Goal: Download file/media

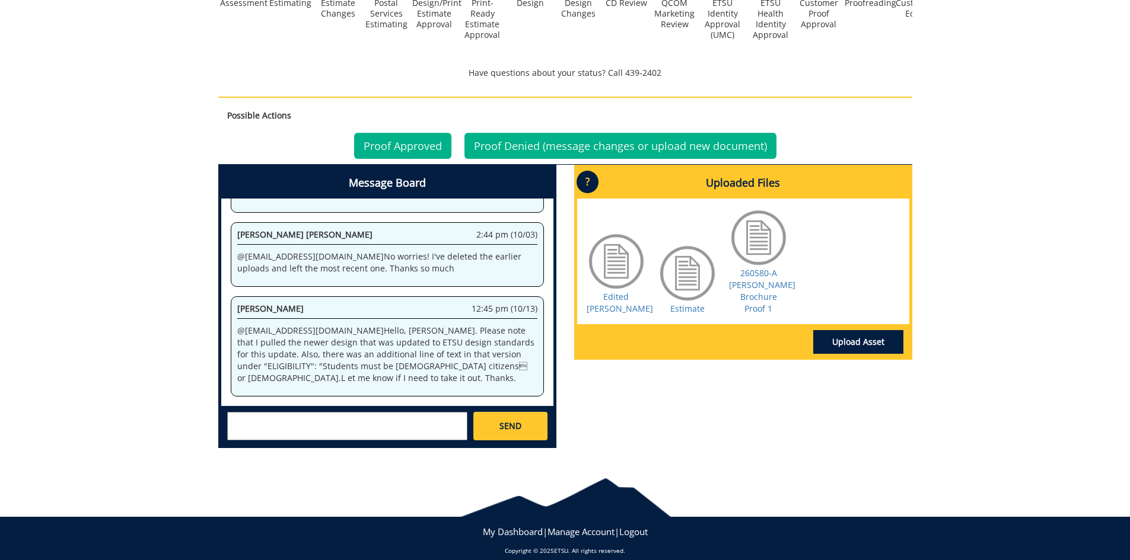
scroll to position [428, 0]
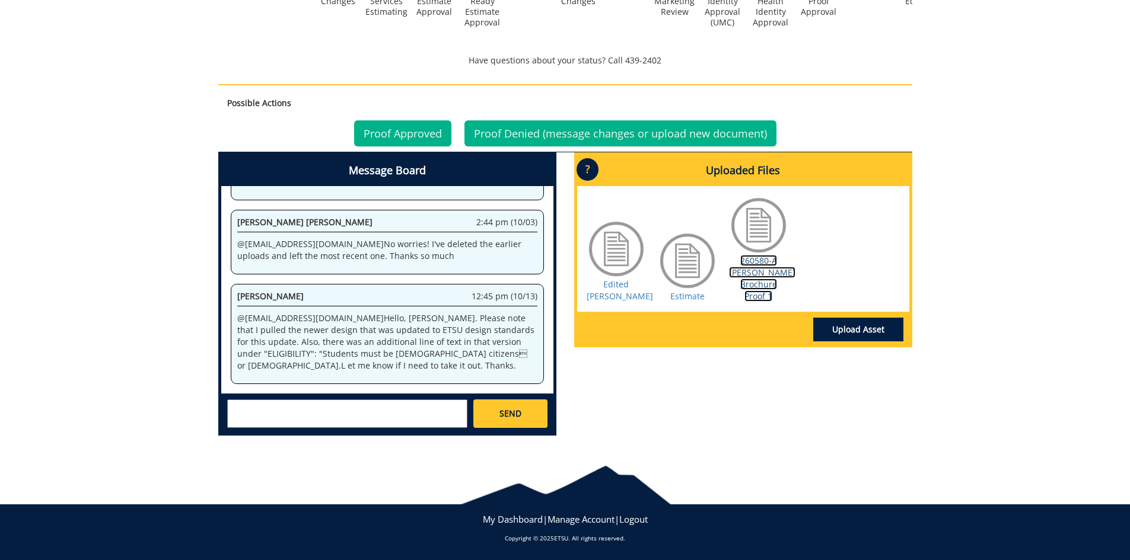
click at [758, 276] on link "260580-A [PERSON_NAME] Brochure Proof 1" at bounding box center [762, 278] width 66 height 47
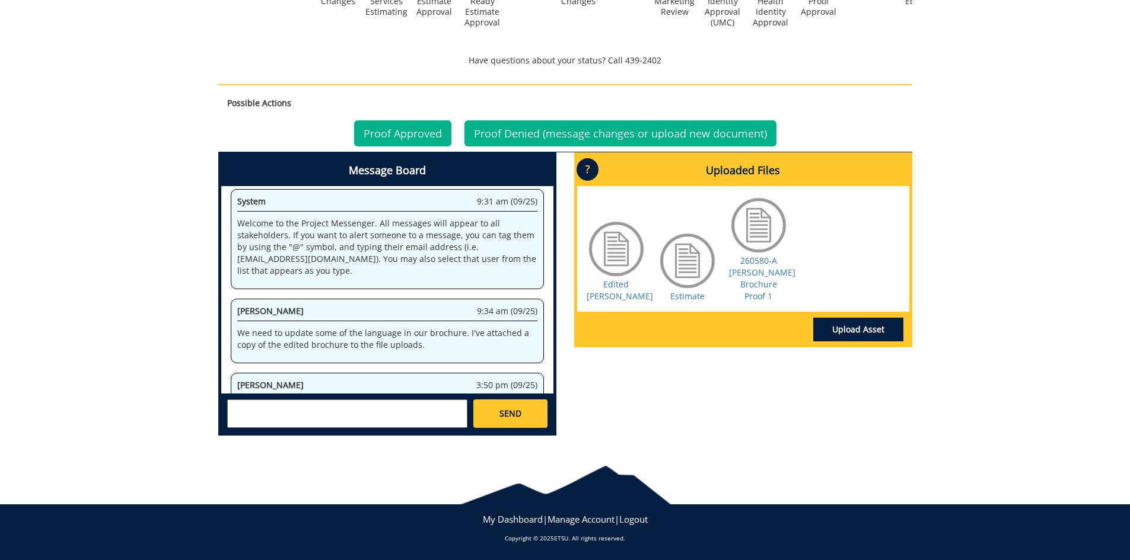
scroll to position [244, 0]
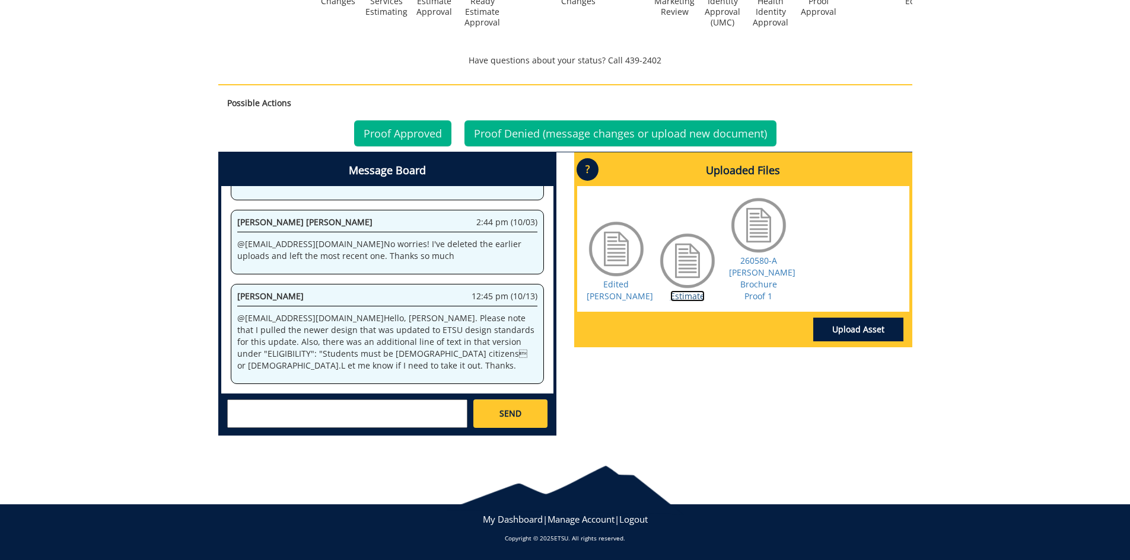
click at [694, 291] on link "Estimate" at bounding box center [687, 296] width 34 height 11
